Goal: Transaction & Acquisition: Purchase product/service

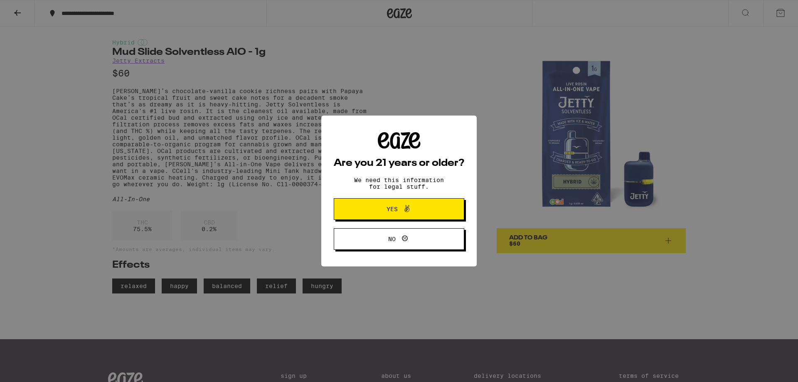
click at [395, 209] on span "Yes" at bounding box center [392, 209] width 11 height 6
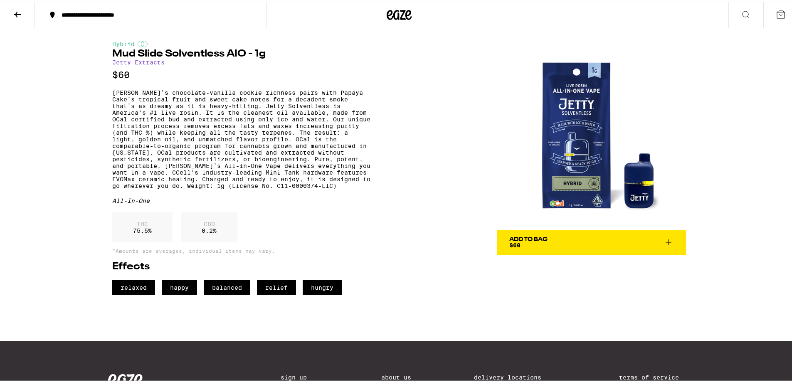
click at [25, 15] on button at bounding box center [17, 13] width 35 height 26
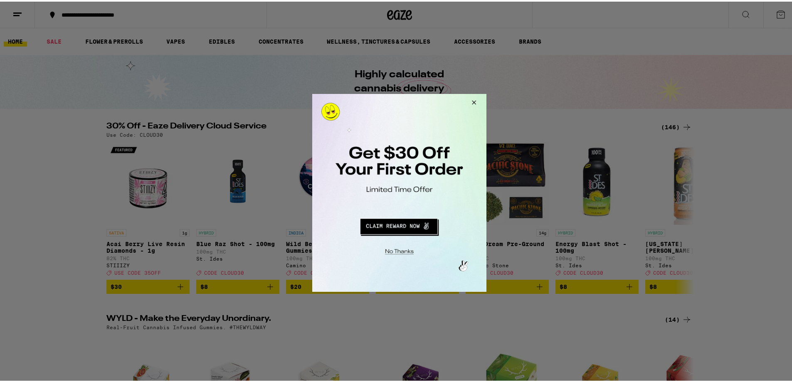
click at [479, 109] on button "Close Modal" at bounding box center [472, 104] width 22 height 20
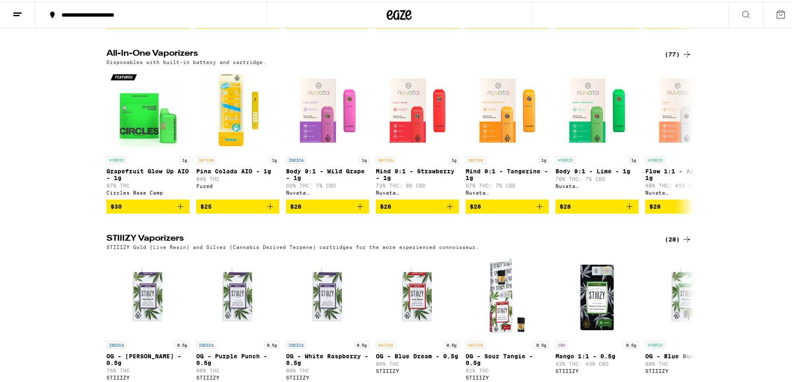
scroll to position [1206, 0]
